Goal: Use online tool/utility: Utilize a website feature to perform a specific function

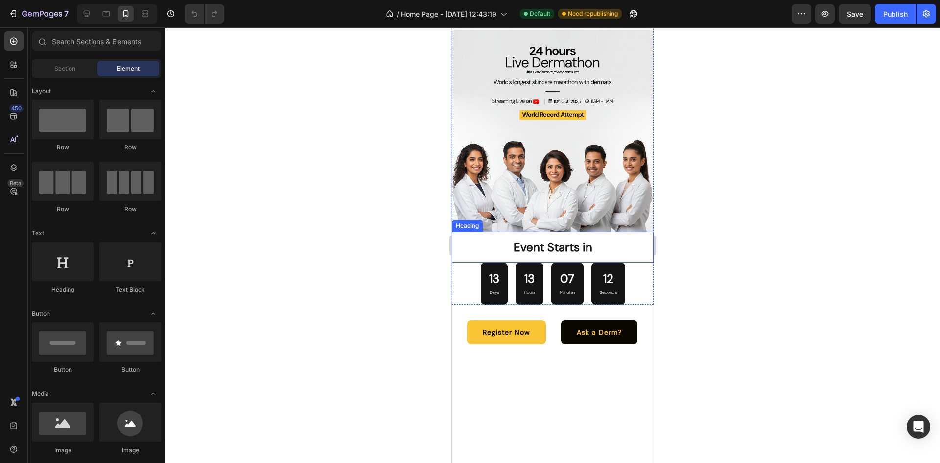
scroll to position [2261, 0]
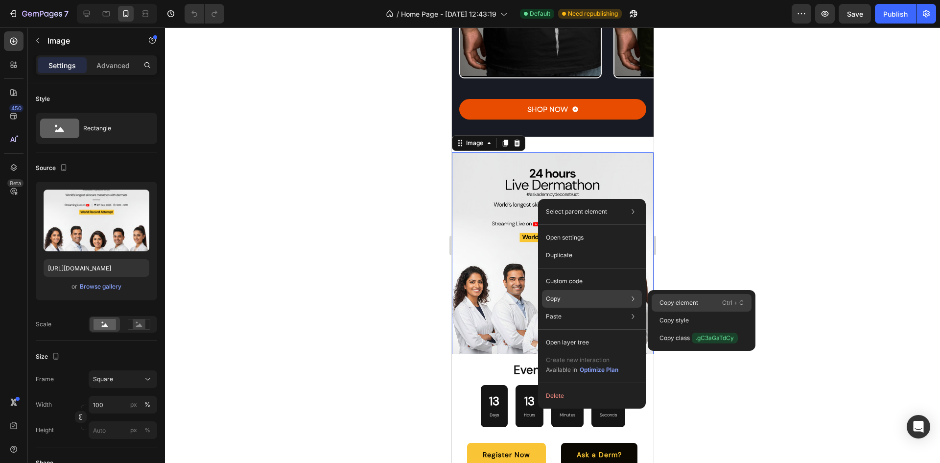
click at [705, 304] on div "Copy element Ctrl + C" at bounding box center [702, 303] width 100 height 18
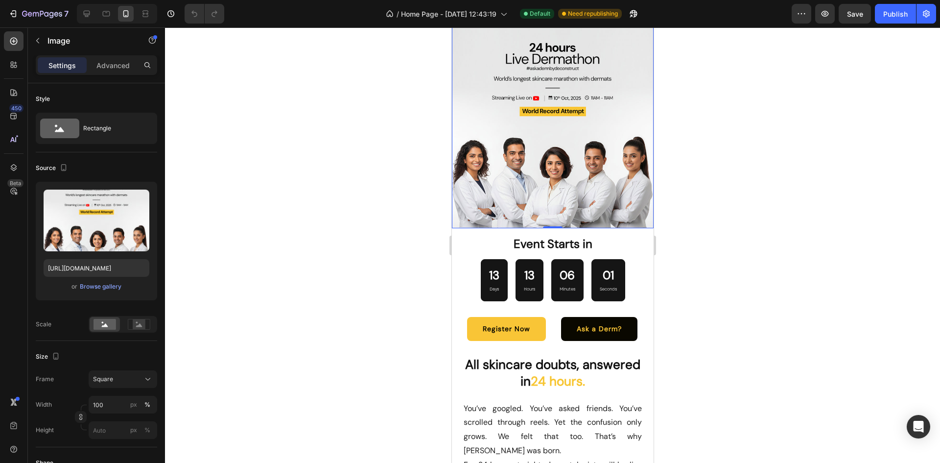
scroll to position [2388, 0]
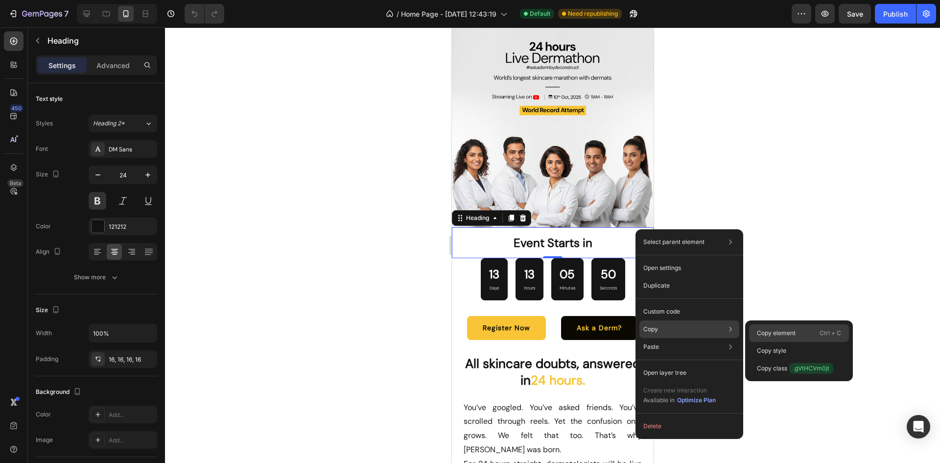
click at [773, 331] on p "Copy element" at bounding box center [776, 333] width 39 height 9
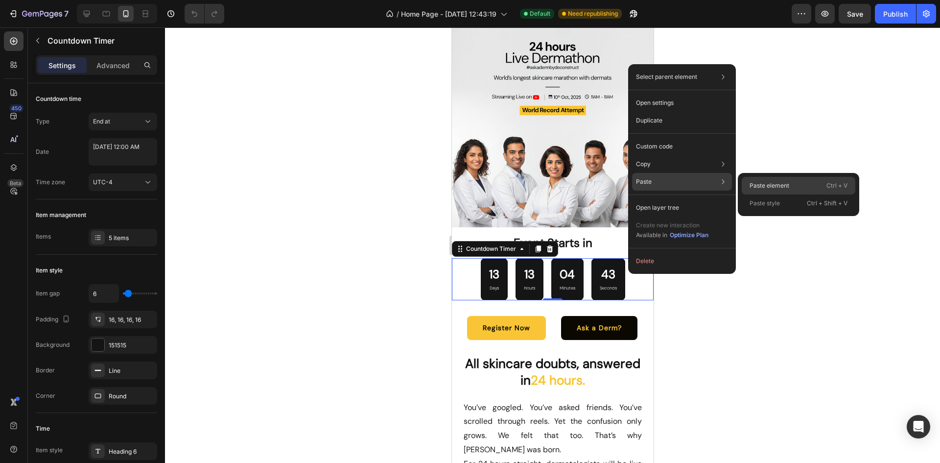
click at [764, 187] on p "Paste element" at bounding box center [770, 185] width 40 height 9
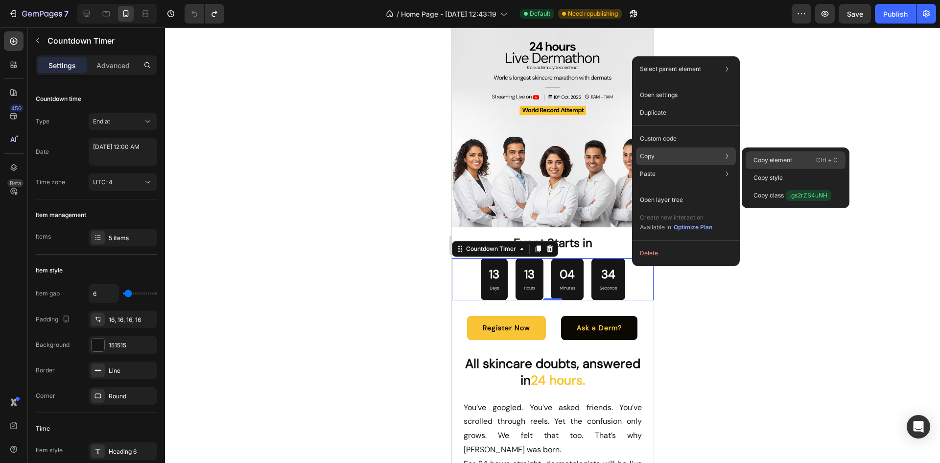
click at [763, 155] on div "Copy element Ctrl + C" at bounding box center [796, 160] width 100 height 18
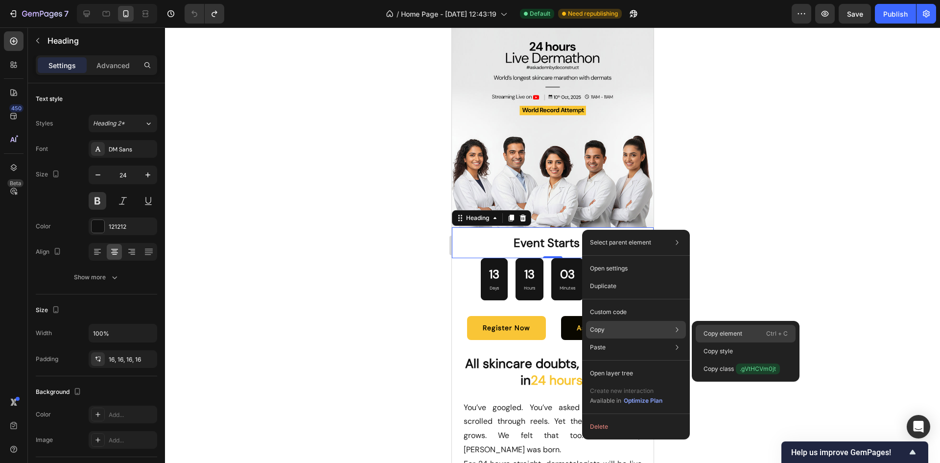
click at [716, 337] on p "Copy element" at bounding box center [723, 333] width 39 height 9
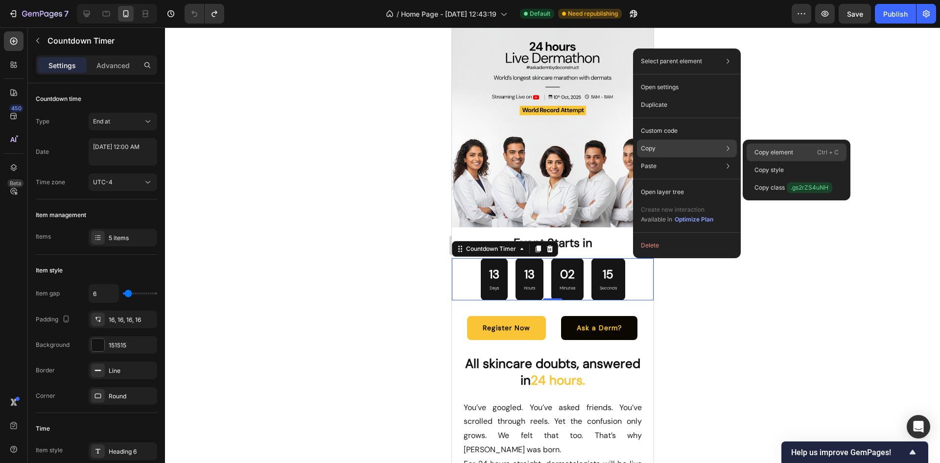
click at [768, 149] on p "Copy element" at bounding box center [774, 152] width 39 height 9
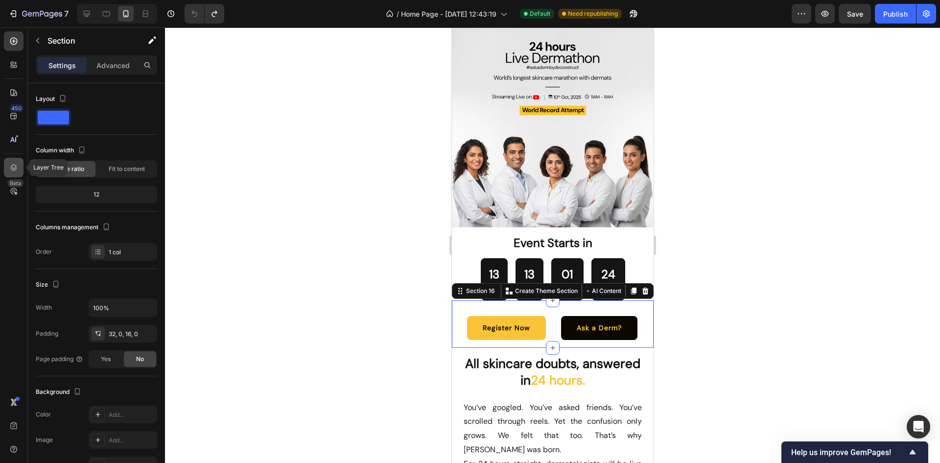
click at [15, 172] on icon at bounding box center [14, 168] width 10 height 10
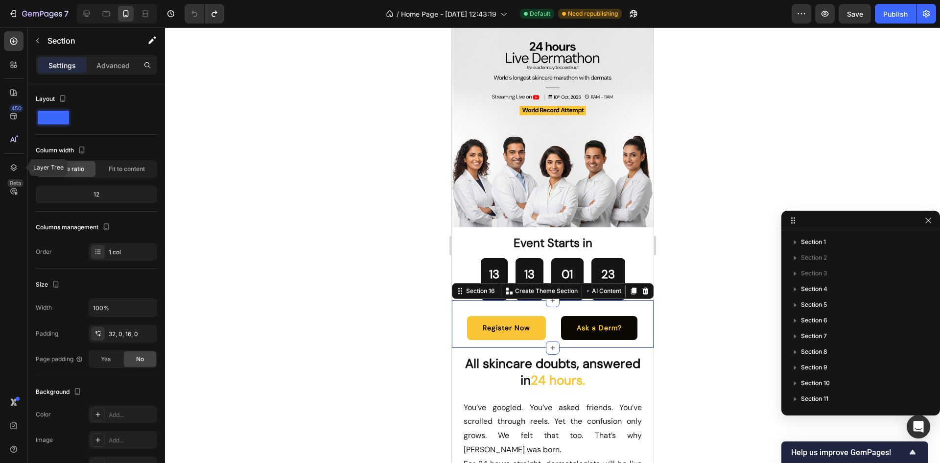
scroll to position [112, 0]
click at [794, 366] on icon "button" at bounding box center [795, 365] width 10 height 10
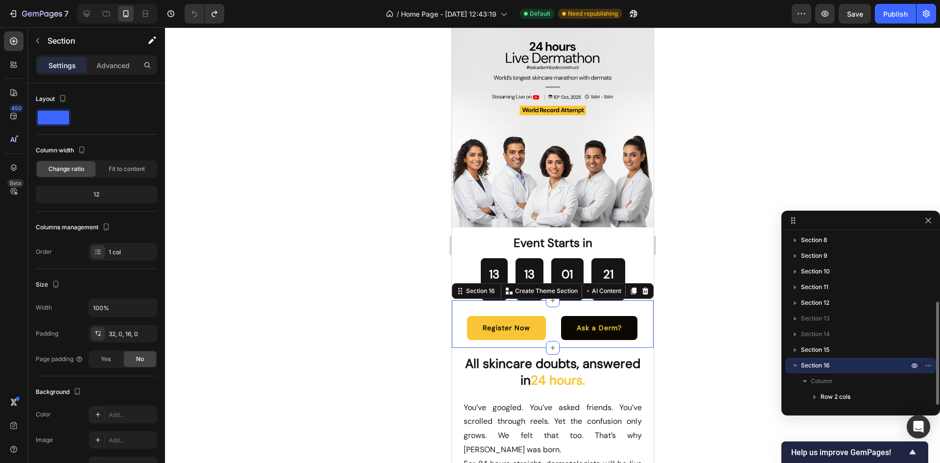
scroll to position [143, 0]
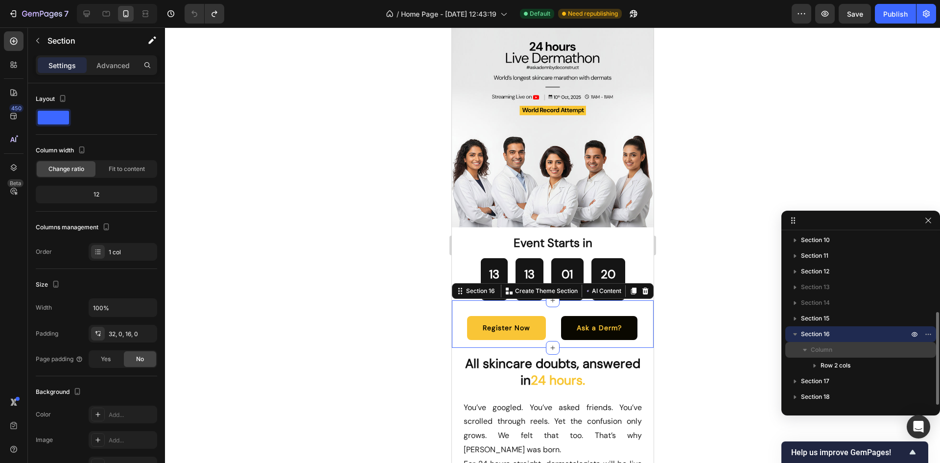
click at [830, 345] on span "Column" at bounding box center [822, 350] width 22 height 10
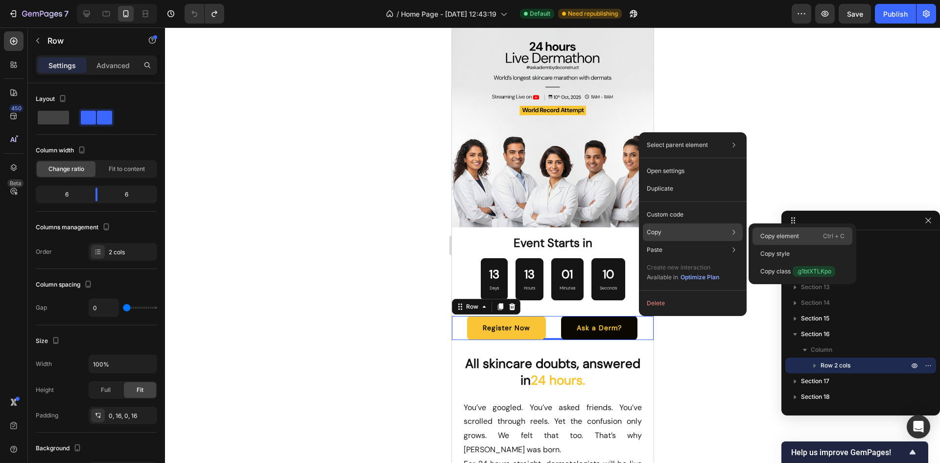
click at [782, 228] on div "Copy element Ctrl + C" at bounding box center [803, 236] width 100 height 18
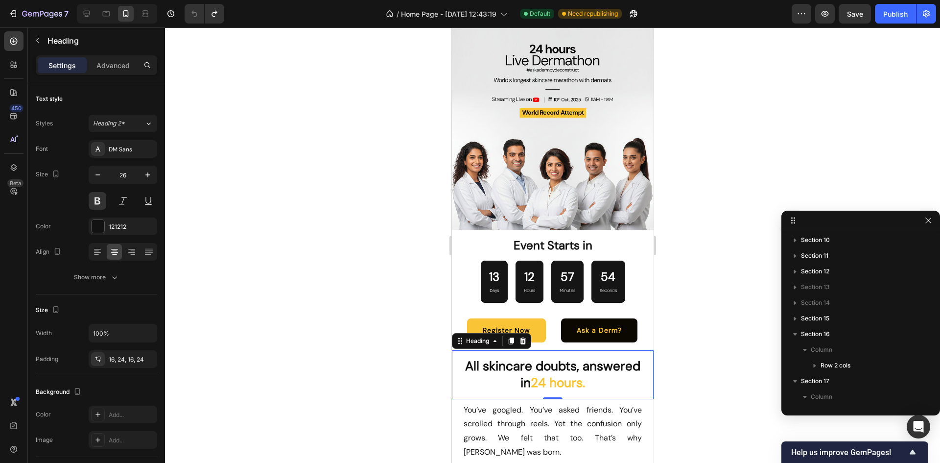
scroll to position [2386, 0]
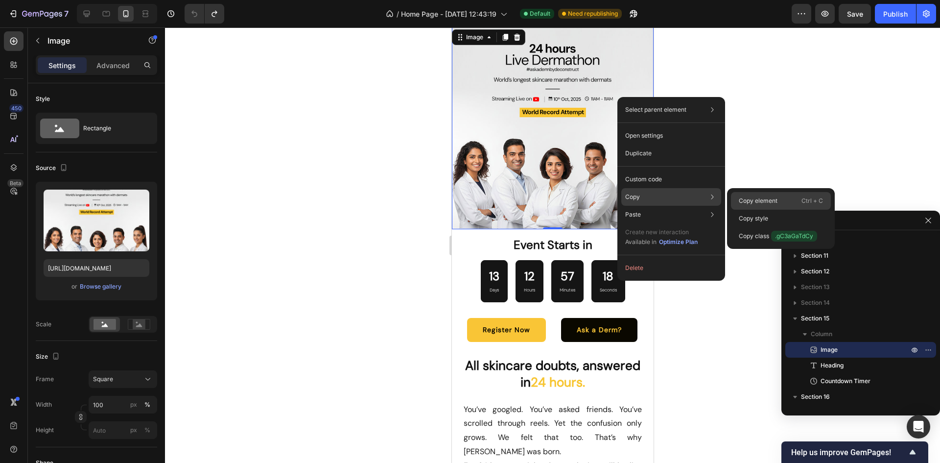
click at [766, 202] on p "Copy element" at bounding box center [758, 200] width 39 height 9
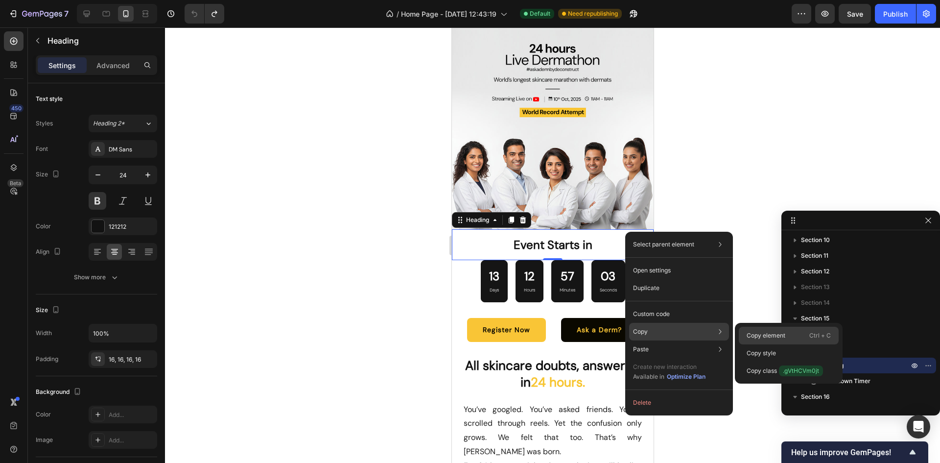
click at [759, 336] on p "Copy element" at bounding box center [766, 335] width 39 height 9
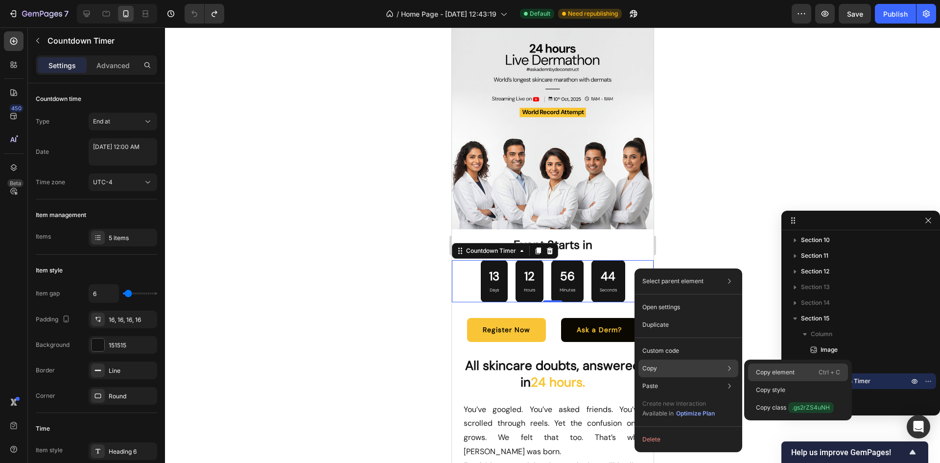
click at [768, 375] on p "Copy element" at bounding box center [775, 372] width 39 height 9
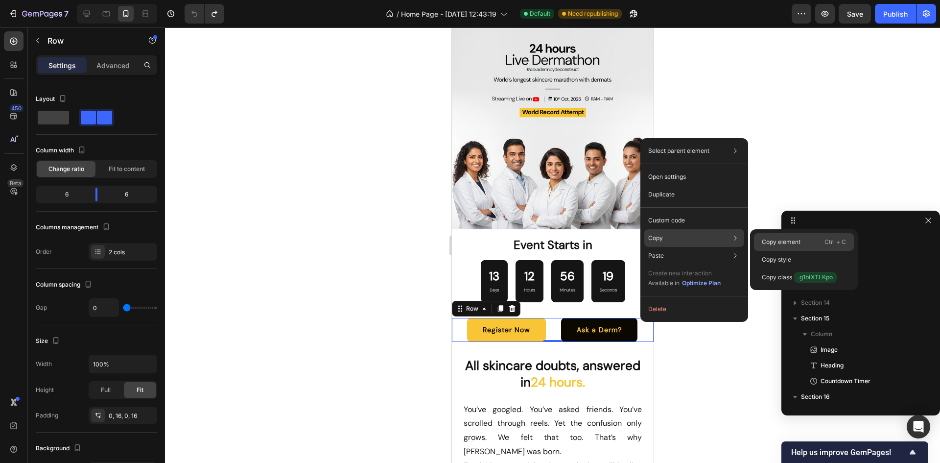
click at [761, 243] on div "Copy element Ctrl + C" at bounding box center [804, 242] width 100 height 18
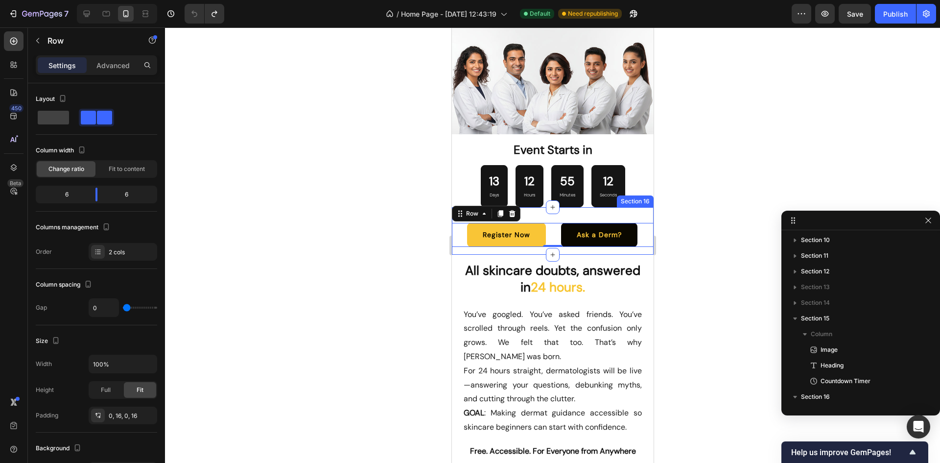
scroll to position [2481, 0]
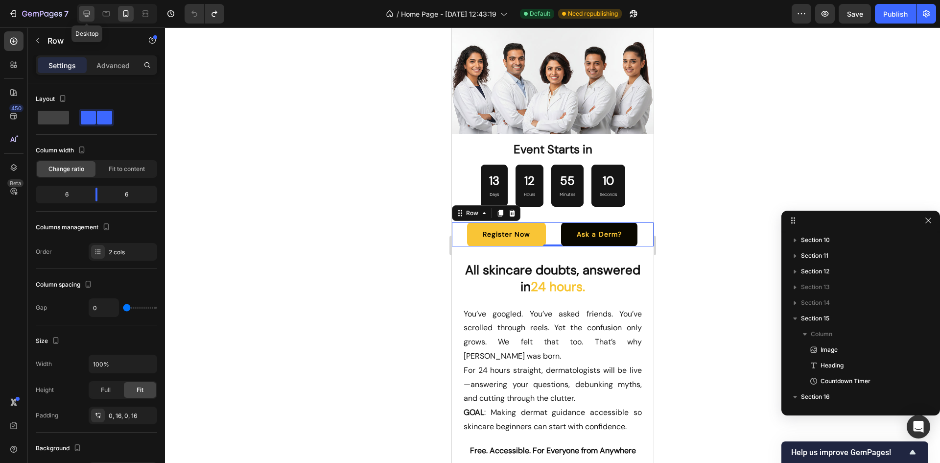
click at [92, 16] on div at bounding box center [87, 14] width 16 height 16
type input "1200"
type input "16"
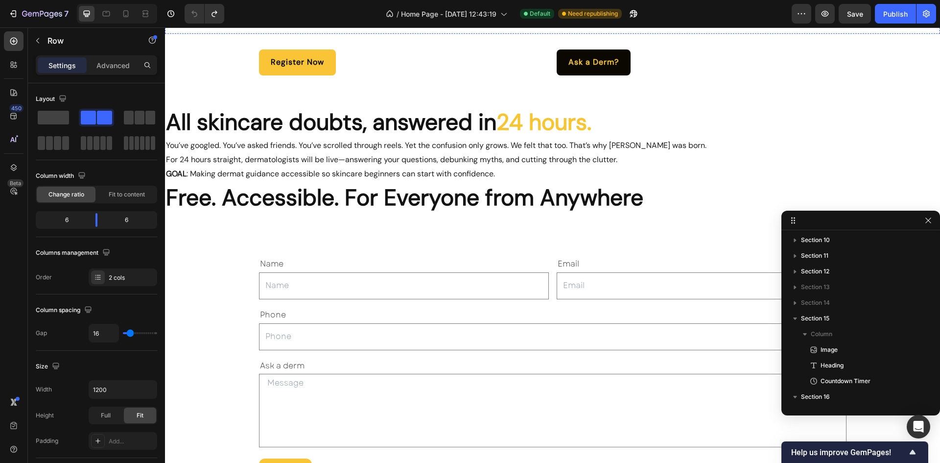
scroll to position [3052, 0]
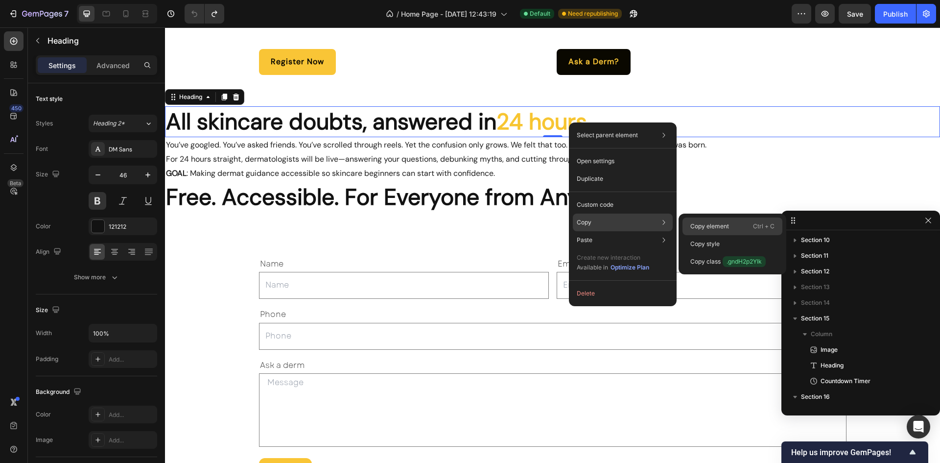
click at [709, 223] on p "Copy element" at bounding box center [710, 226] width 39 height 9
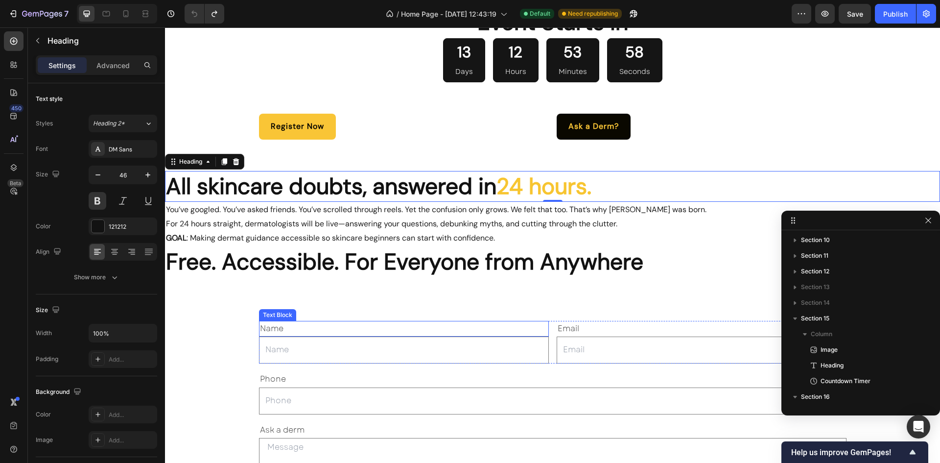
scroll to position [2986, 0]
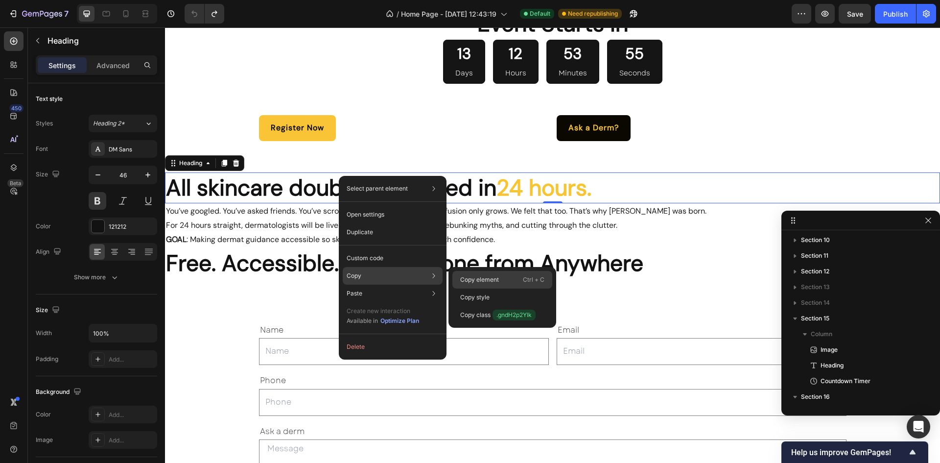
click at [461, 279] on p "Copy element" at bounding box center [479, 279] width 39 height 9
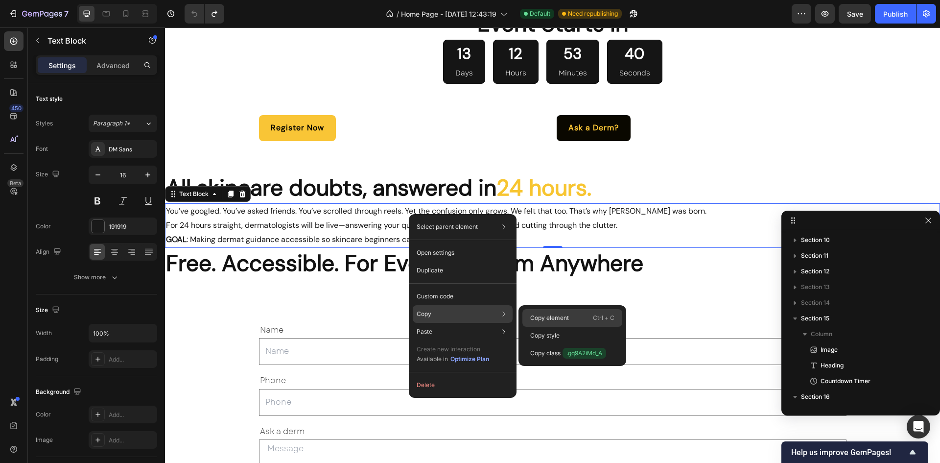
click at [544, 312] on div "Copy element Ctrl + C" at bounding box center [573, 318] width 100 height 18
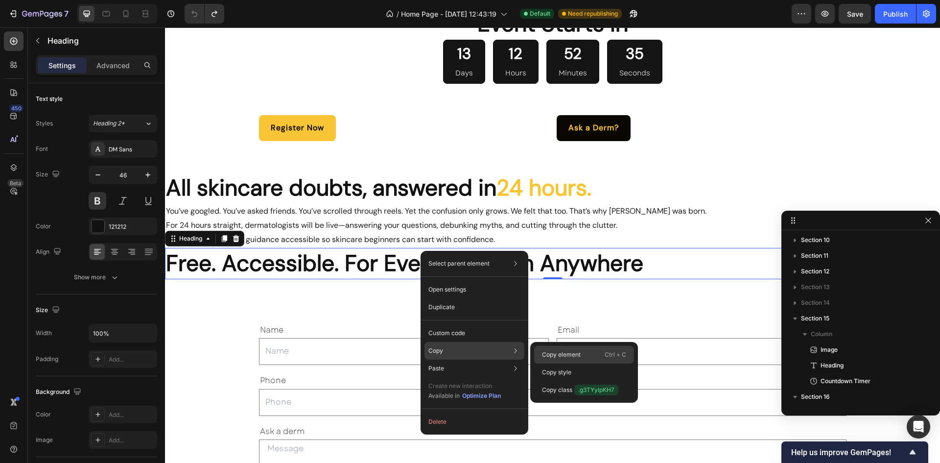
click at [545, 354] on p "Copy element" at bounding box center [561, 354] width 39 height 9
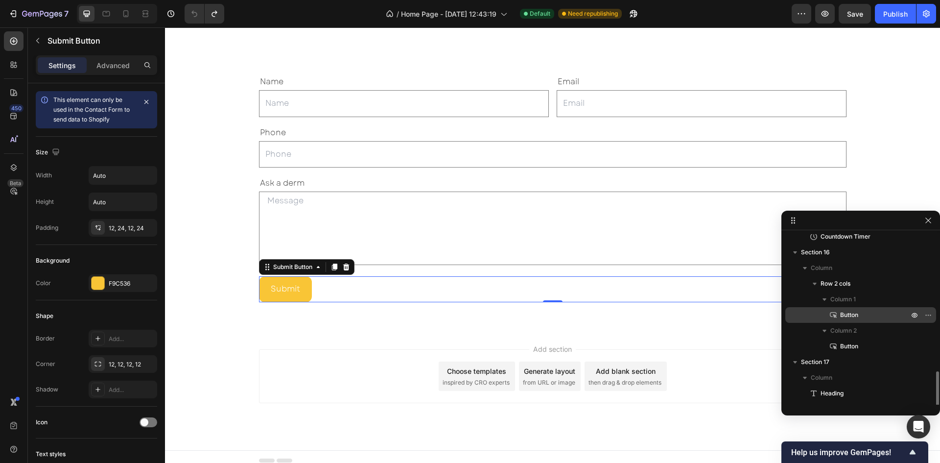
scroll to position [425, 0]
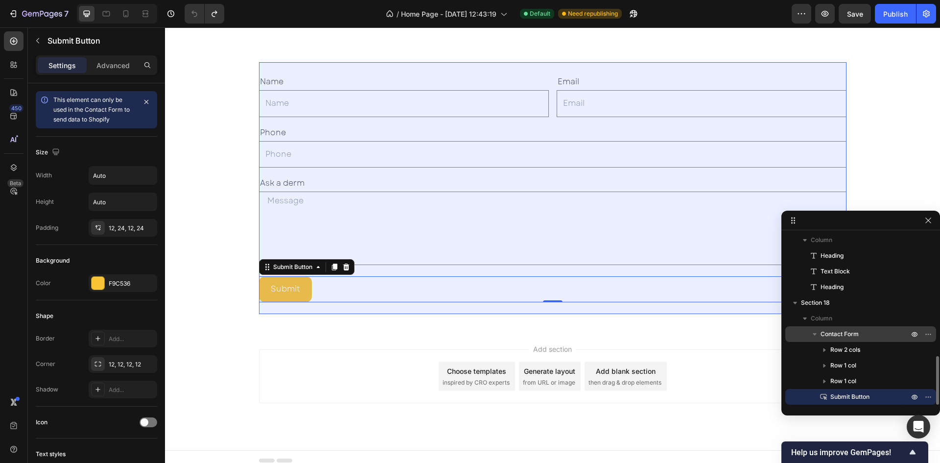
click at [837, 335] on span "Contact Form" at bounding box center [840, 334] width 38 height 10
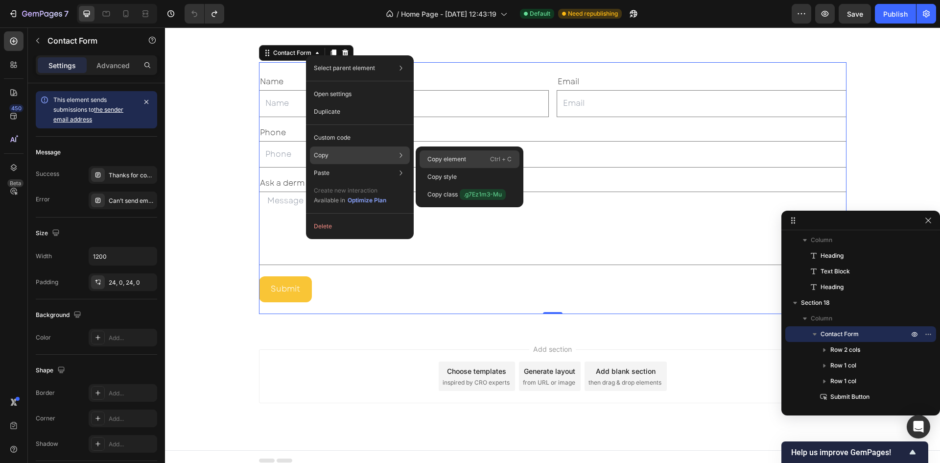
click at [438, 151] on div "Copy element Ctrl + C" at bounding box center [470, 159] width 100 height 18
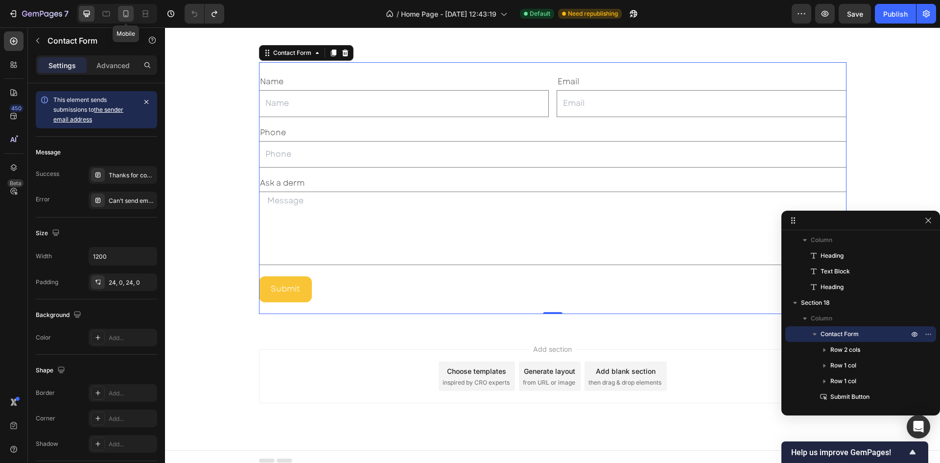
click at [124, 15] on icon at bounding box center [126, 14] width 10 height 10
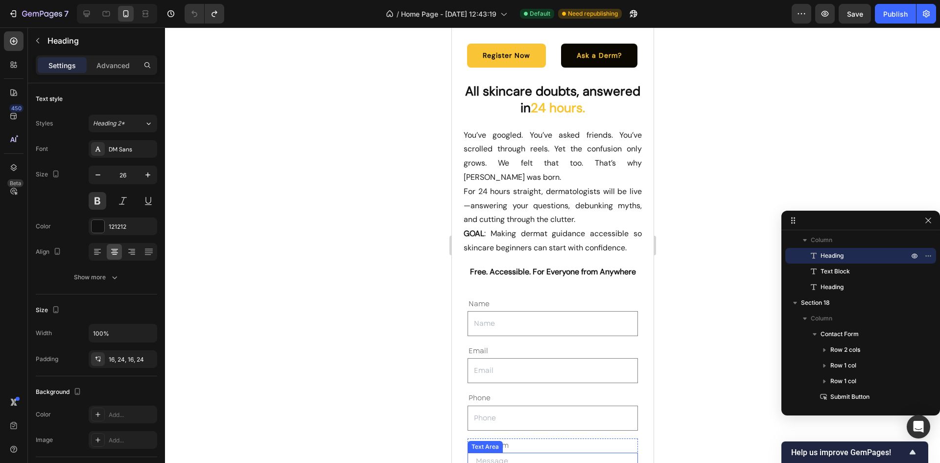
scroll to position [2535, 0]
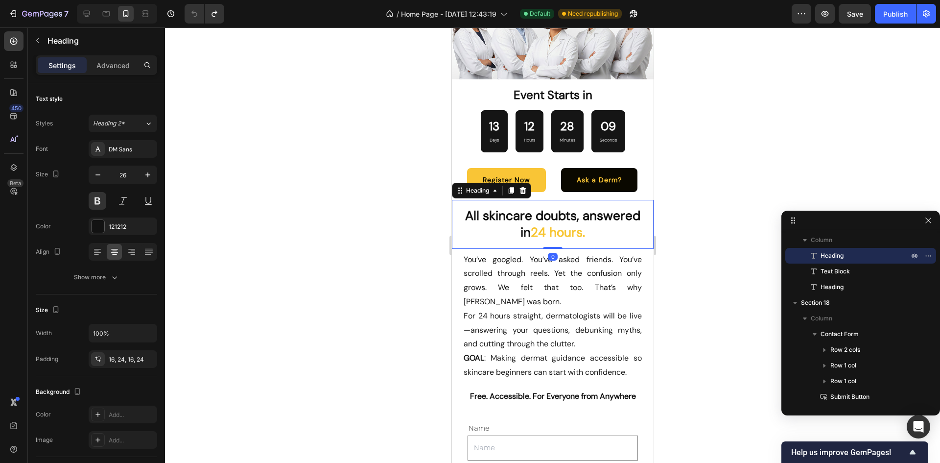
click at [629, 216] on p "All skincare doubts, answered in 24 hours." at bounding box center [552, 224] width 178 height 33
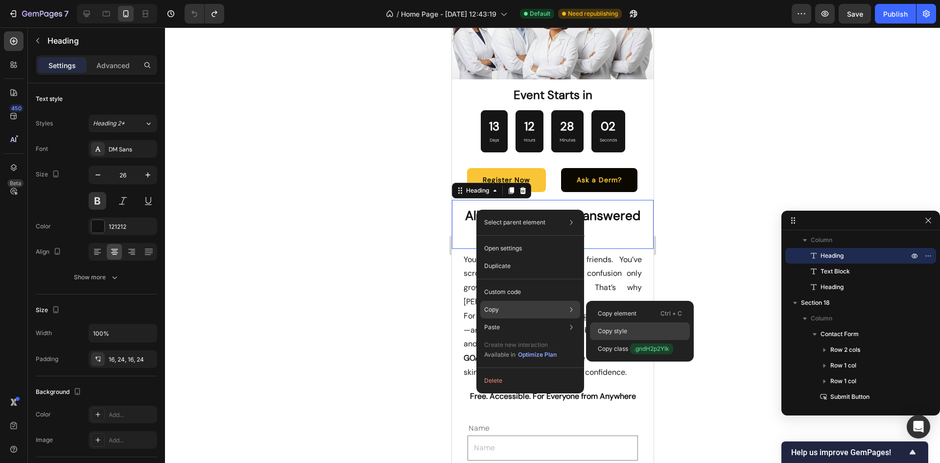
click at [611, 328] on p "Copy style" at bounding box center [612, 331] width 29 height 9
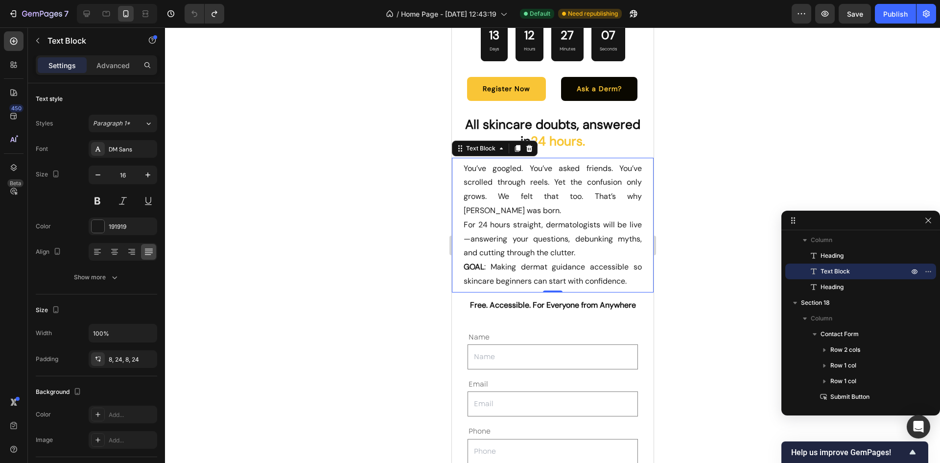
scroll to position [2627, 0]
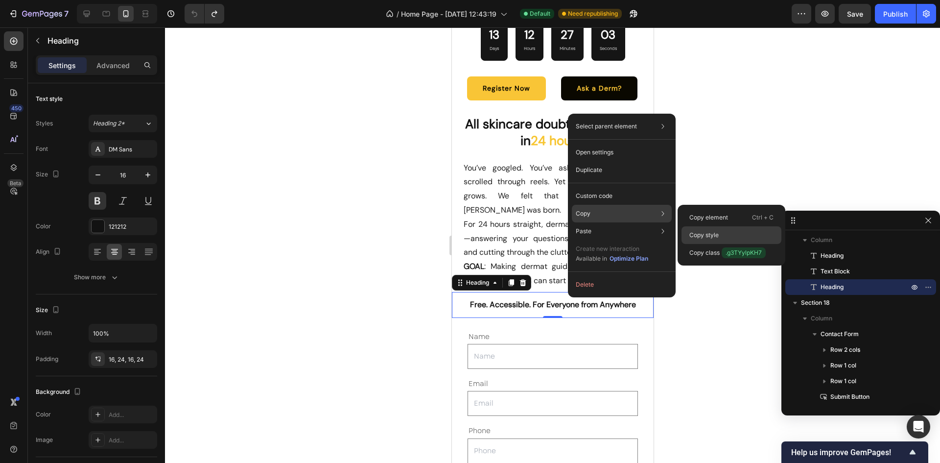
click at [696, 229] on div "Copy style" at bounding box center [732, 235] width 100 height 18
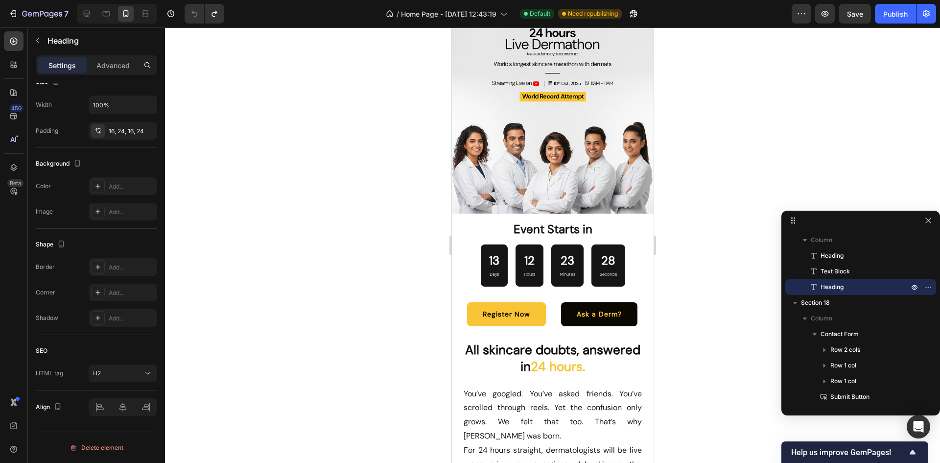
scroll to position [2401, 0]
